Goal: Transaction & Acquisition: Purchase product/service

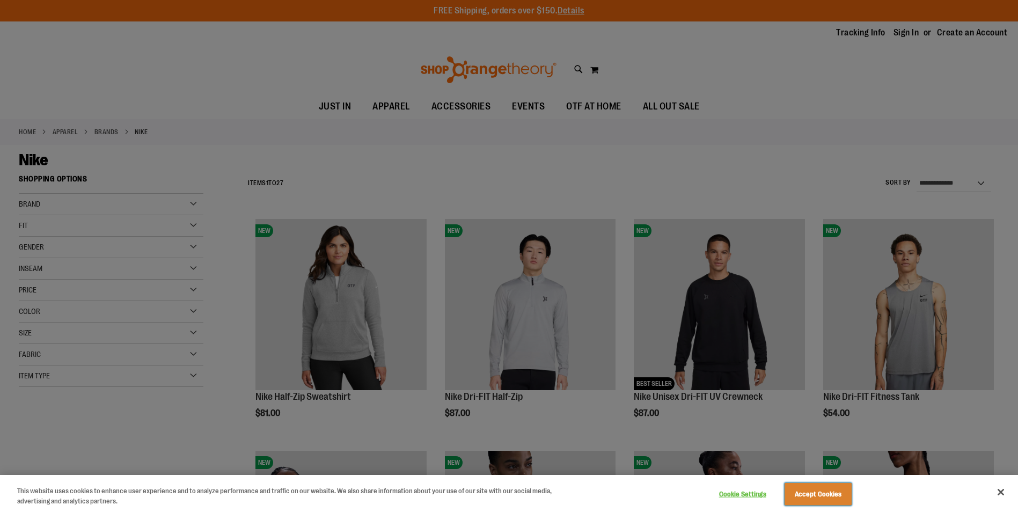
drag, startPoint x: 840, startPoint y: 491, endPoint x: 773, endPoint y: 489, distance: 67.1
click at [840, 491] on button "Accept Cookies" at bounding box center [818, 494] width 67 height 23
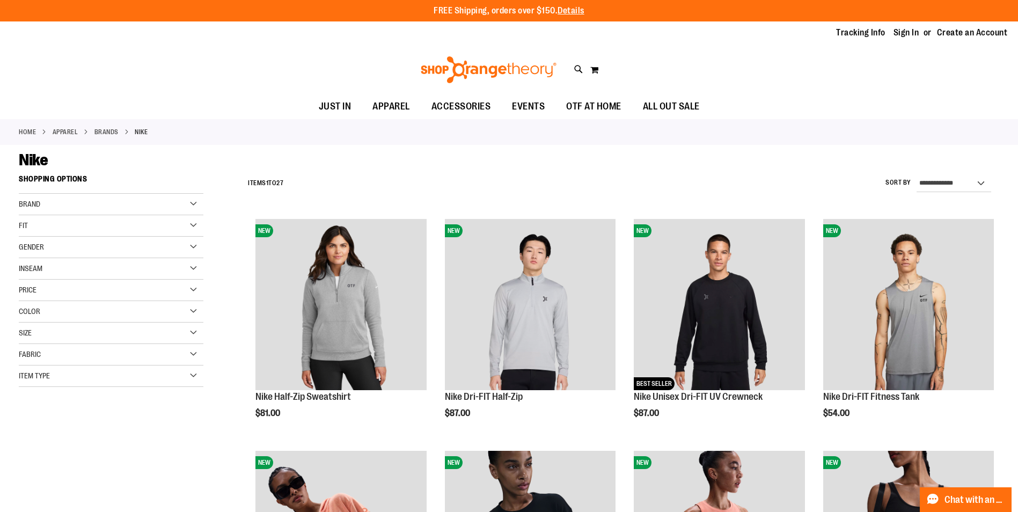
scroll to position [160, 0]
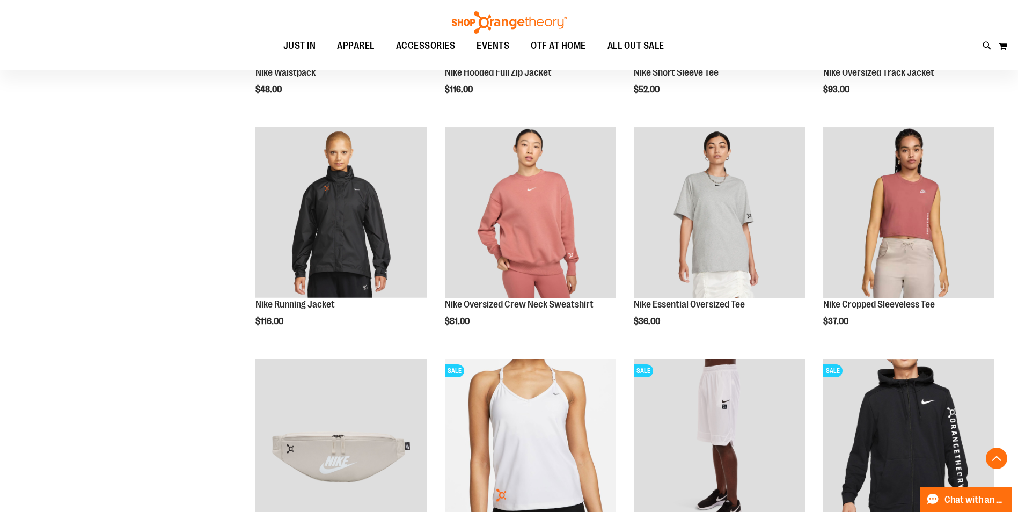
scroll to position [1073, 0]
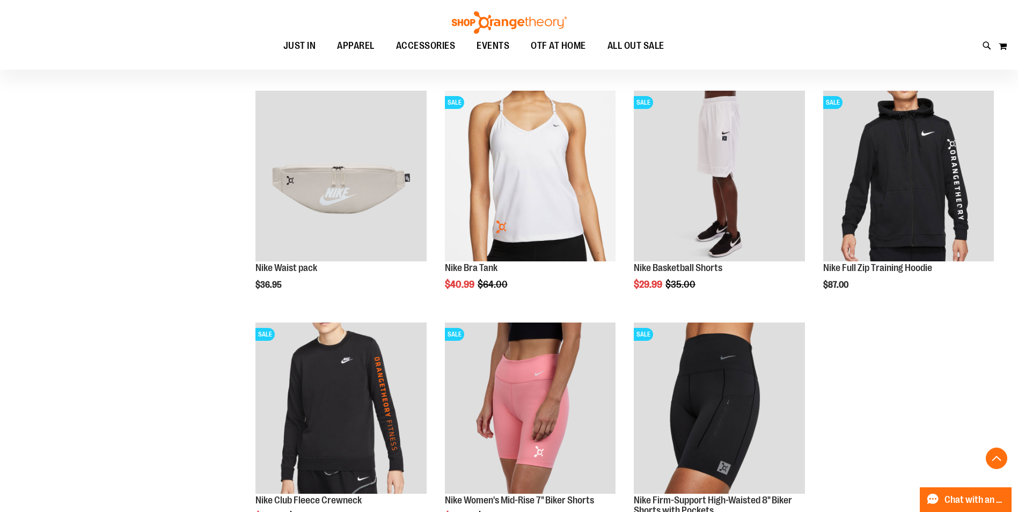
scroll to position [1556, 0]
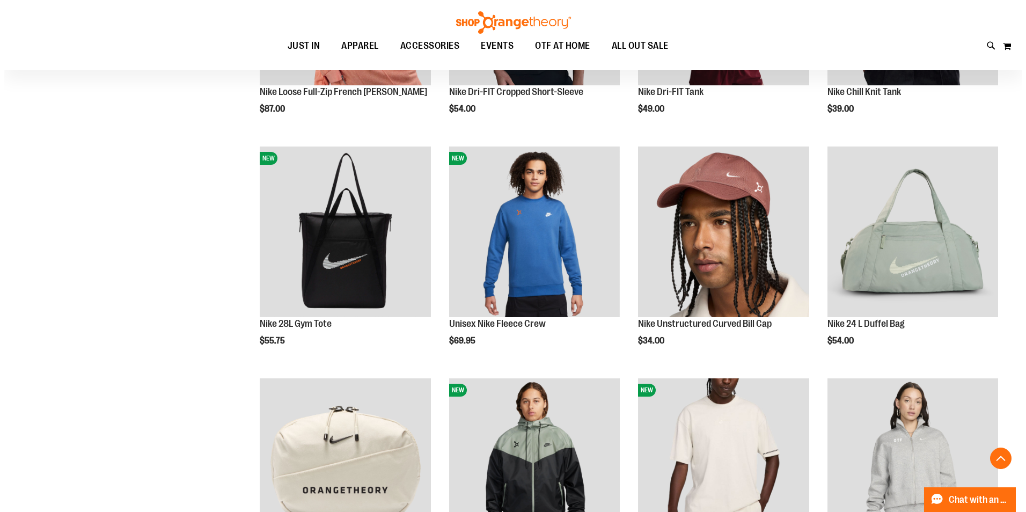
scroll to position [268, 0]
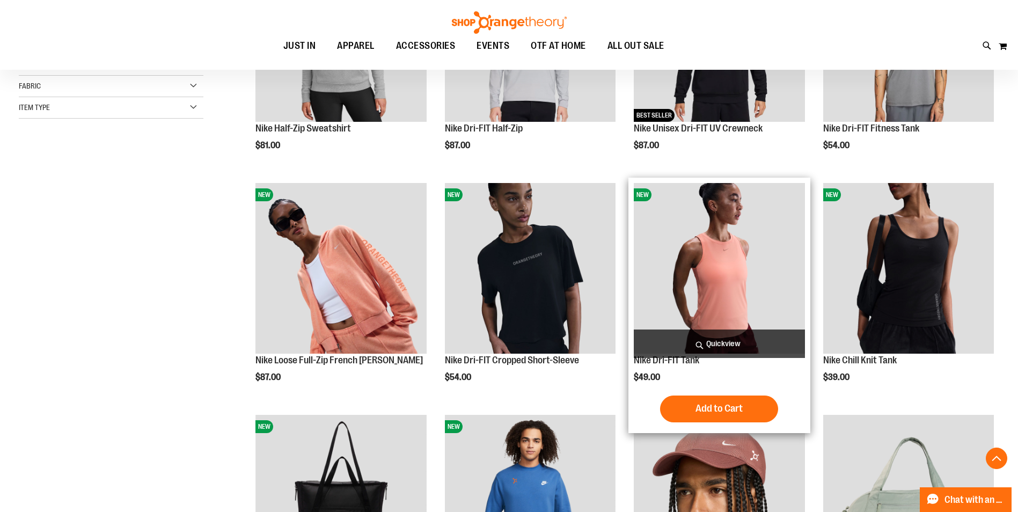
click at [693, 284] on img "product" at bounding box center [719, 268] width 171 height 171
click at [716, 341] on span "Quickview" at bounding box center [719, 344] width 171 height 28
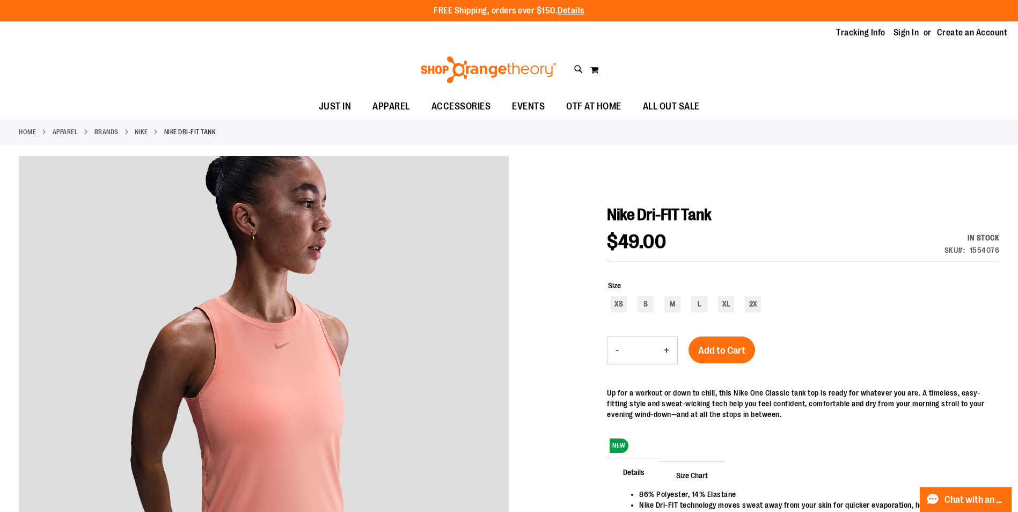
scroll to position [214, 0]
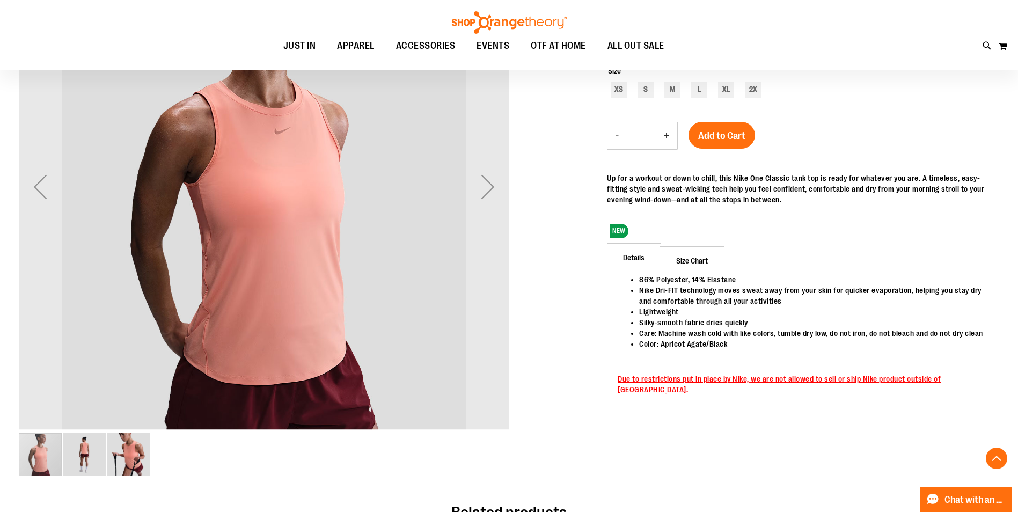
click at [130, 449] on img "image 3 of 3" at bounding box center [128, 454] width 43 height 43
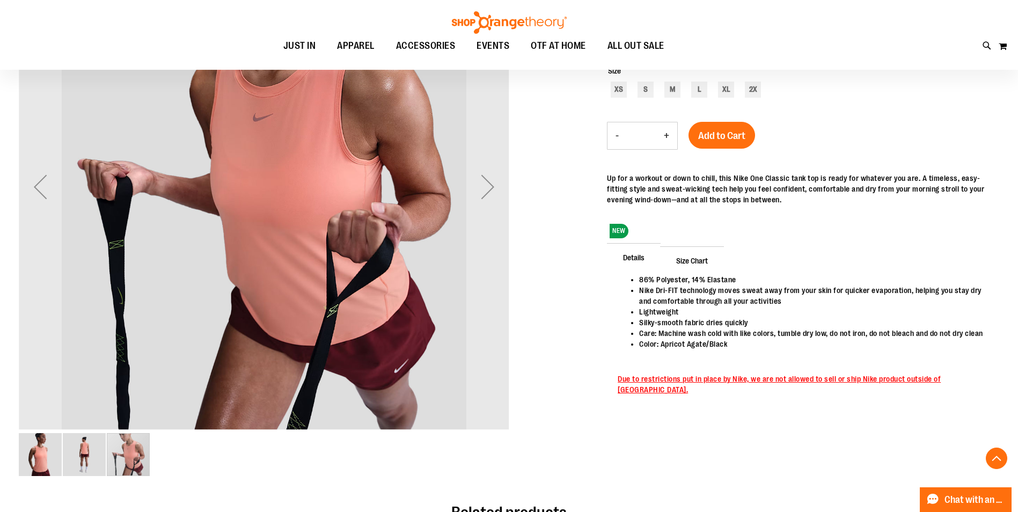
click at [84, 460] on img "image 2 of 3" at bounding box center [84, 454] width 43 height 43
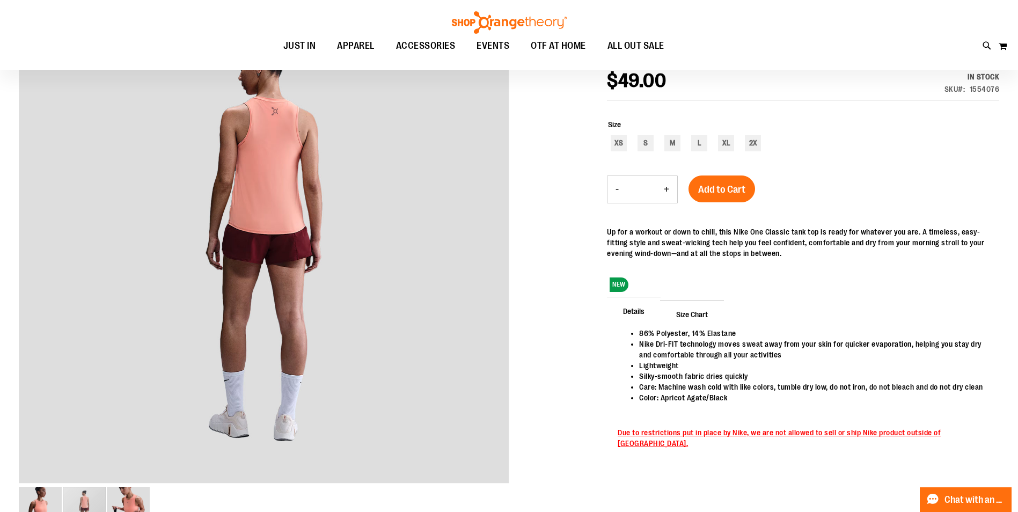
scroll to position [0, 0]
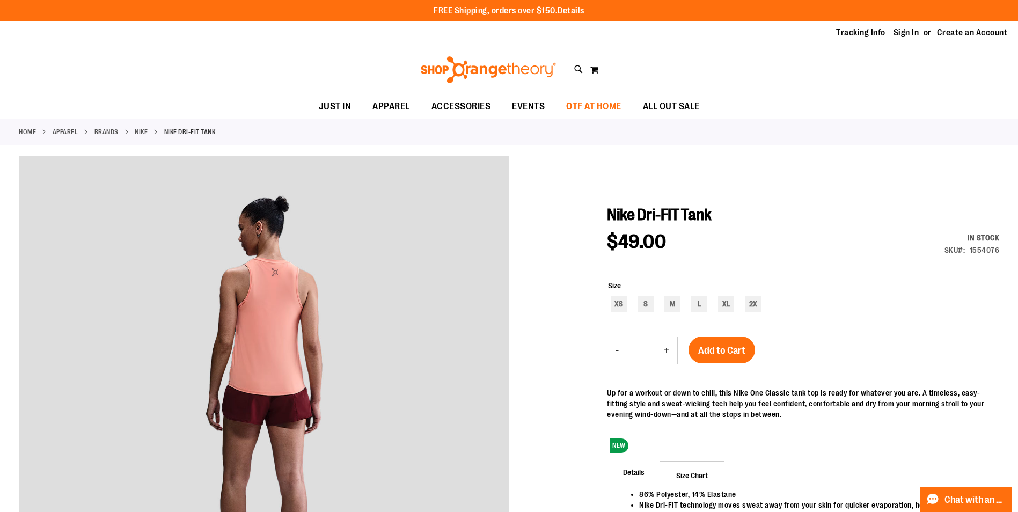
click at [590, 105] on span "OTF AT HOME" at bounding box center [593, 106] width 55 height 24
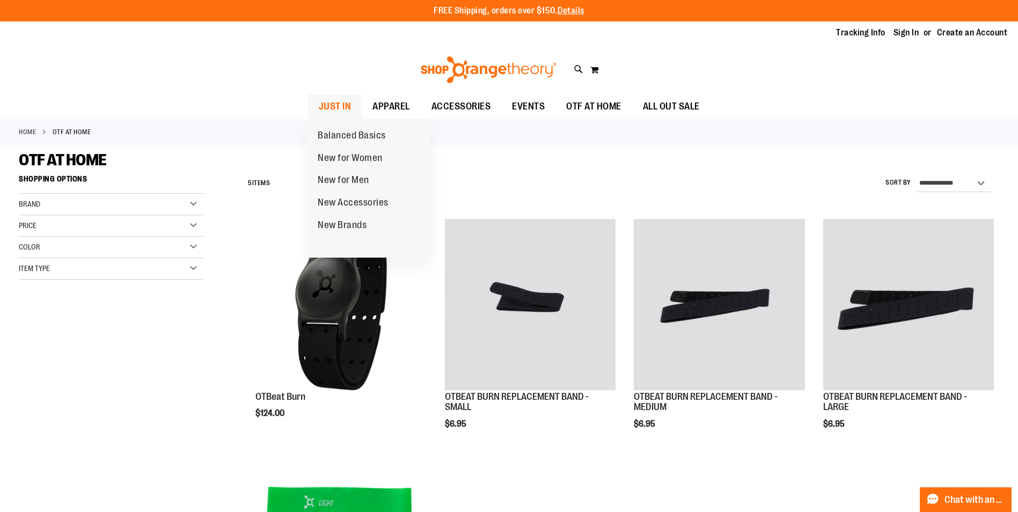
click at [334, 104] on span "JUST IN" at bounding box center [335, 106] width 33 height 24
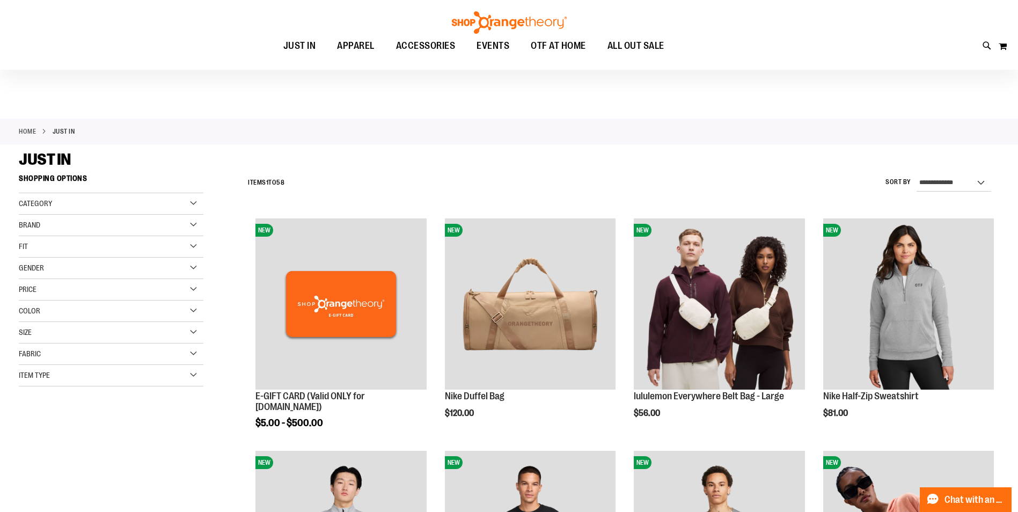
scroll to position [160, 0]
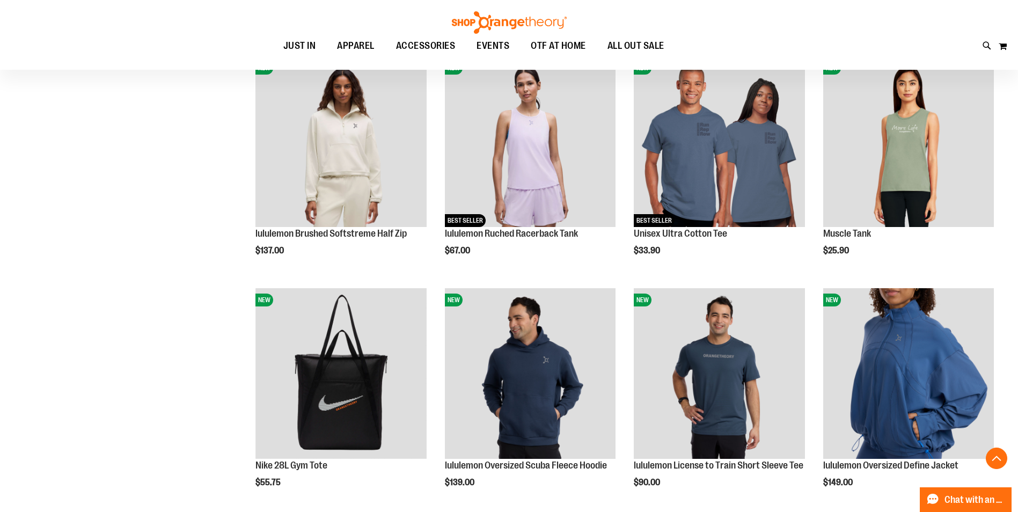
scroll to position [1073, 0]
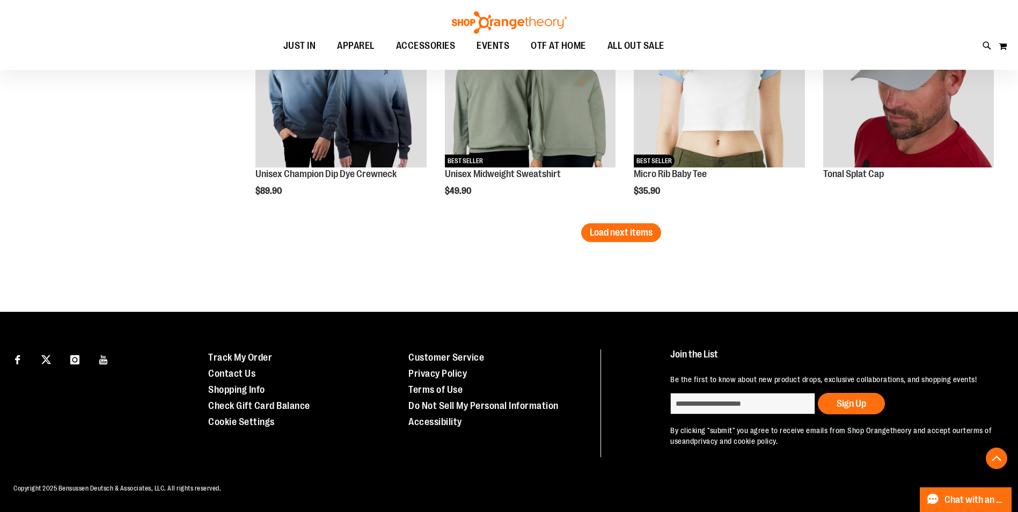
scroll to position [1981, 0]
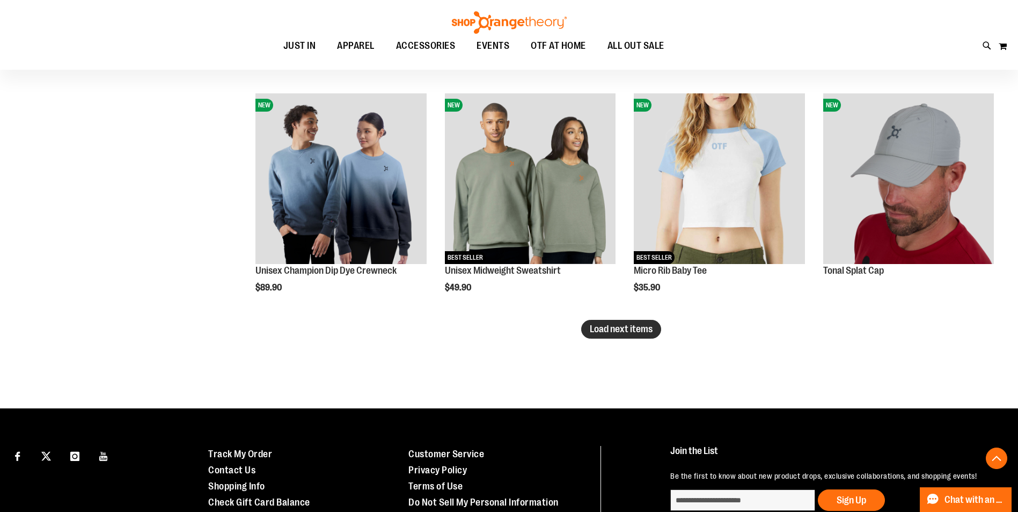
click at [626, 326] on span "Load next items" at bounding box center [621, 329] width 63 height 11
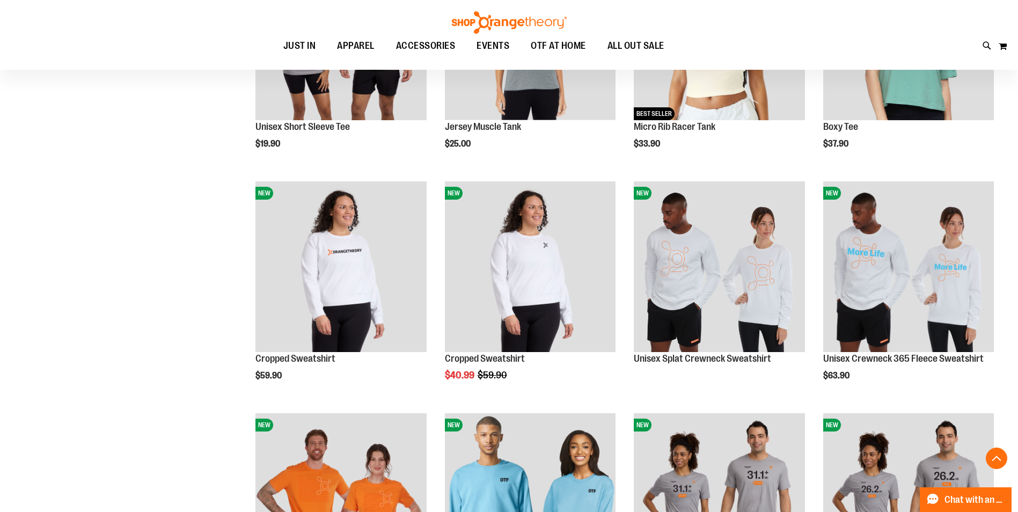
scroll to position [2625, 0]
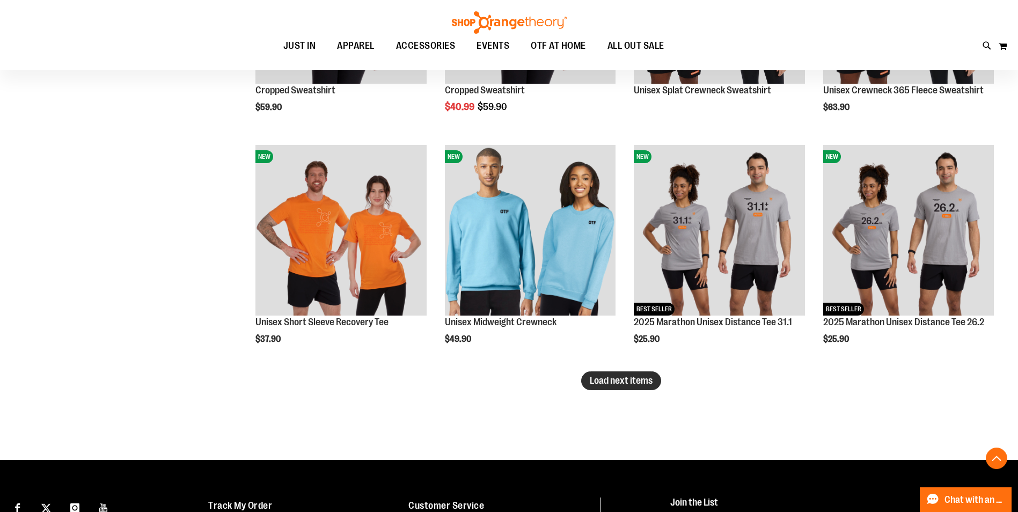
click at [610, 385] on span "Load next items" at bounding box center [621, 380] width 63 height 11
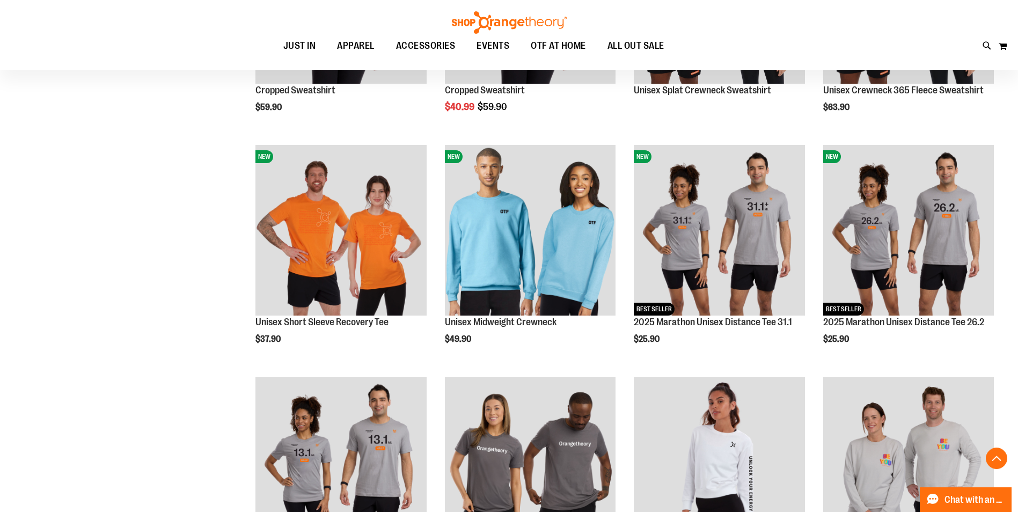
scroll to position [2840, 0]
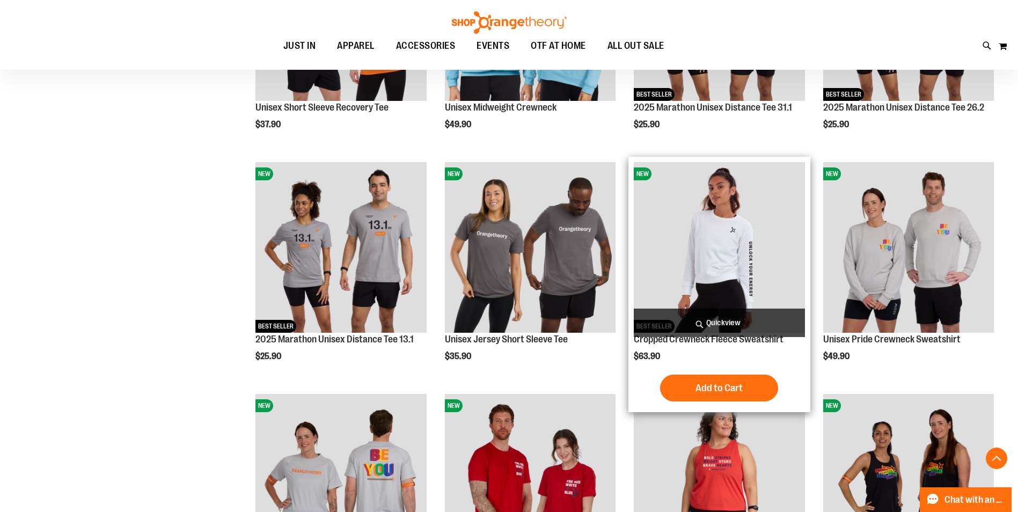
click at [696, 204] on img "product" at bounding box center [719, 247] width 171 height 171
